Goal: Task Accomplishment & Management: Complete application form

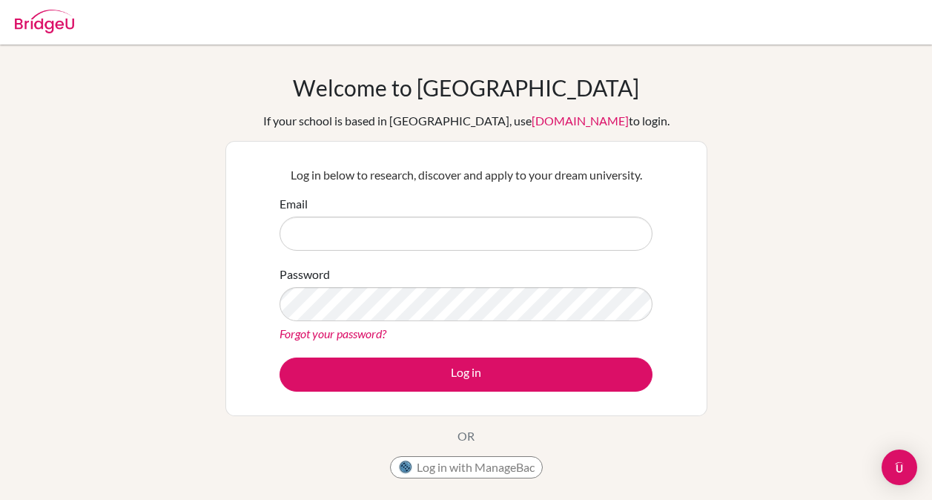
scroll to position [53, 0]
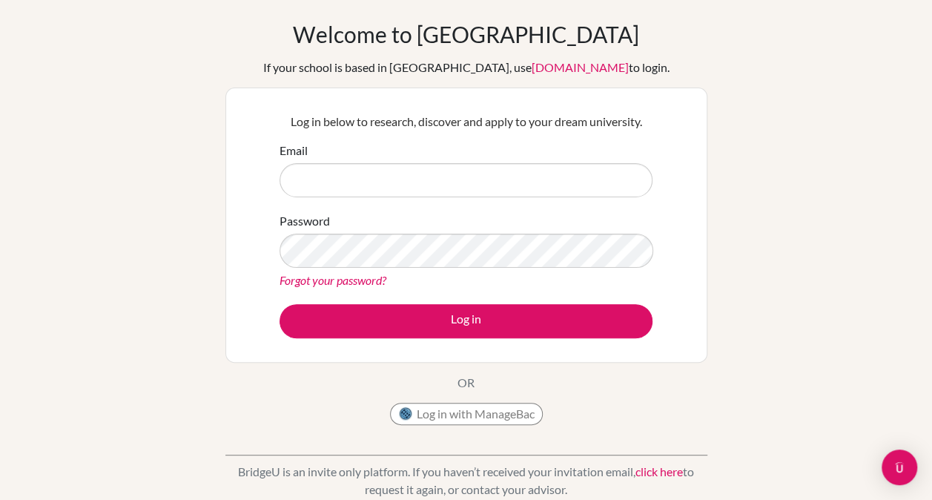
type input "[EMAIL_ADDRESS][DOMAIN_NAME]"
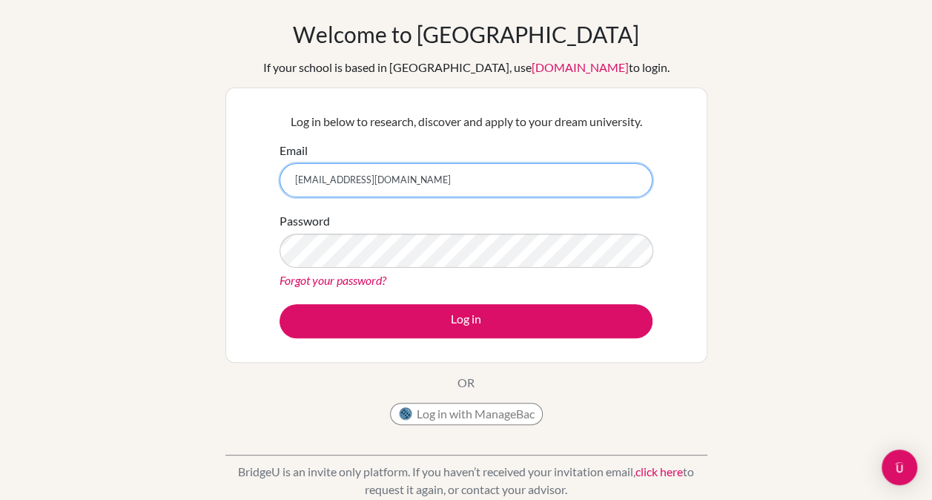
click at [409, 188] on input "zknzza7@gmail.com" at bounding box center [465, 180] width 373 height 34
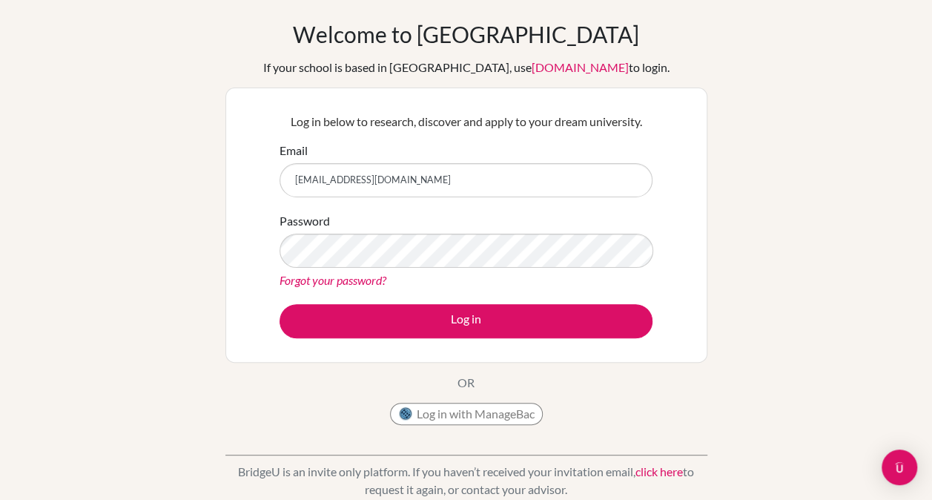
click at [851, 120] on div "Welcome to BridgeU If your school is based in China, use app.bridge-u.com.cn to…" at bounding box center [466, 263] width 932 height 485
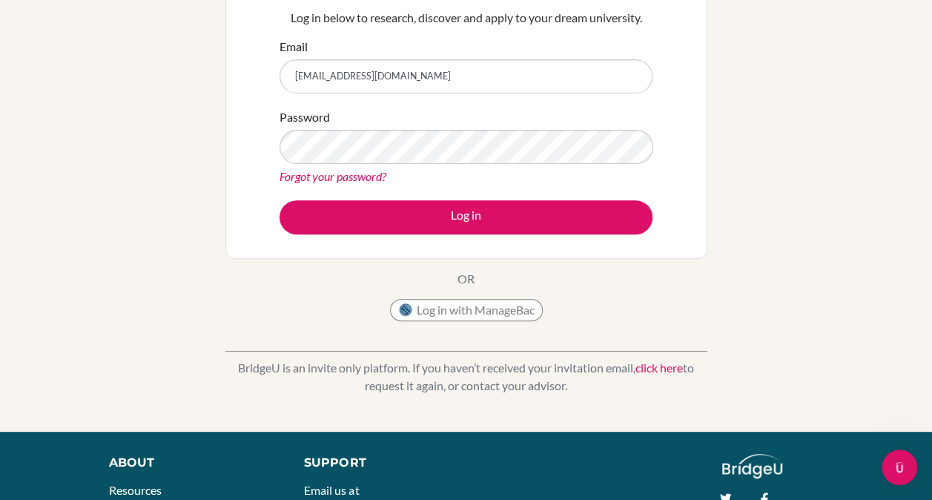
scroll to position [159, 0]
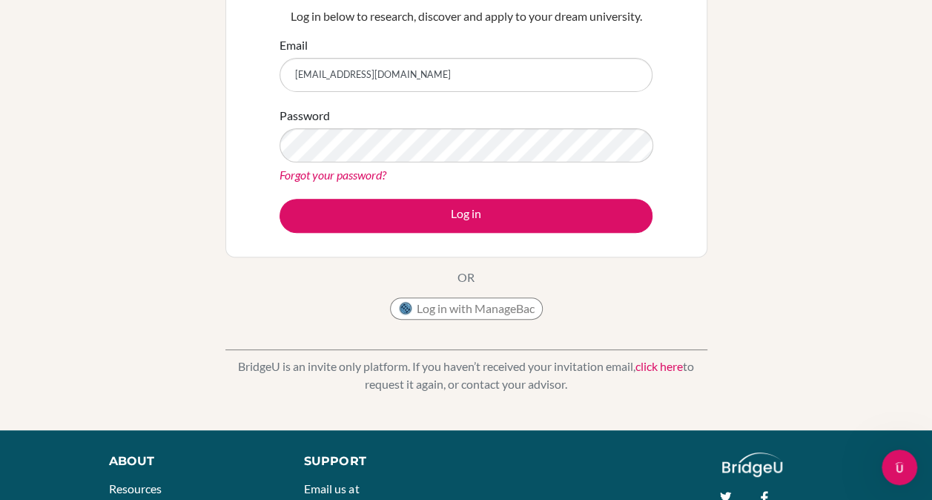
click at [657, 368] on link "click here" at bounding box center [658, 366] width 47 height 14
